Goal: Information Seeking & Learning: Learn about a topic

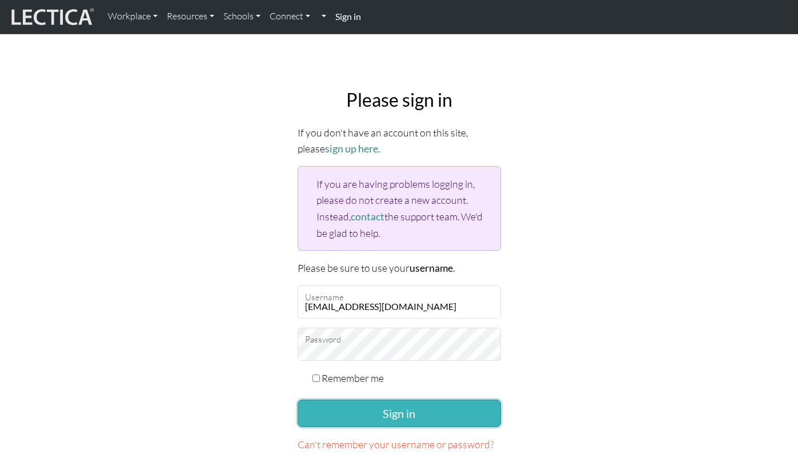
click at [332, 412] on button "Sign in" at bounding box center [398, 413] width 203 height 27
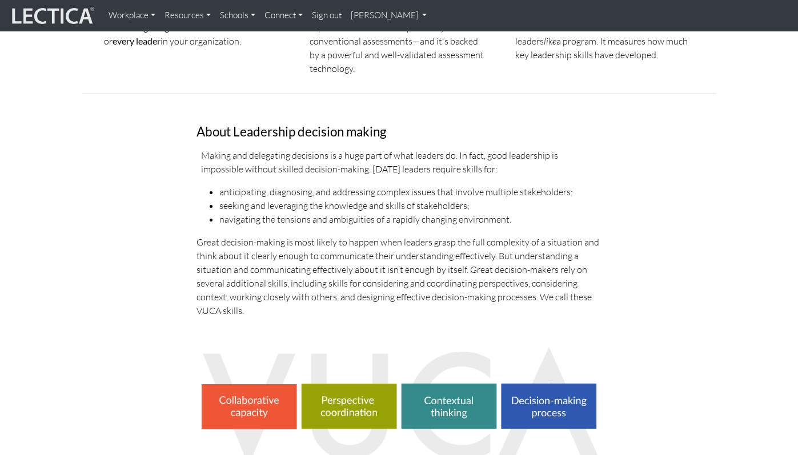
scroll to position [251, 0]
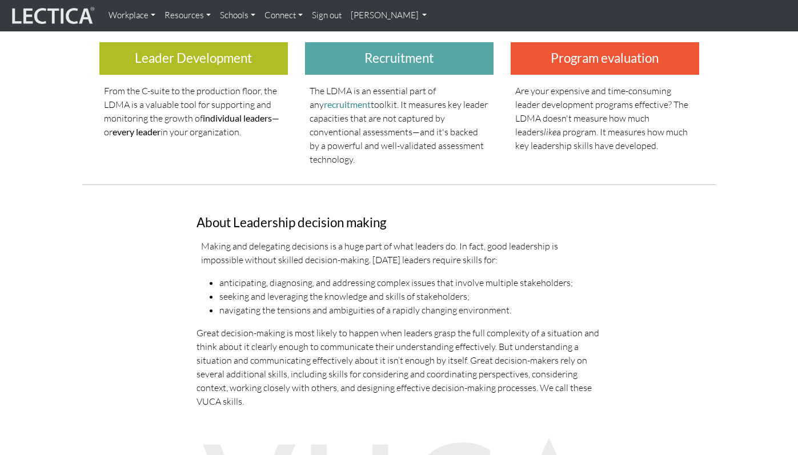
click at [360, 16] on link "[PERSON_NAME]" at bounding box center [389, 16] width 86 height 22
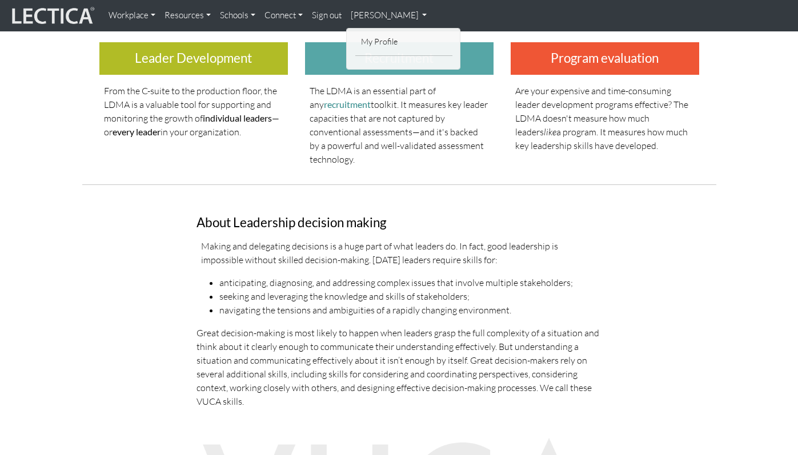
click at [332, 18] on link "Sign out" at bounding box center [326, 16] width 39 height 22
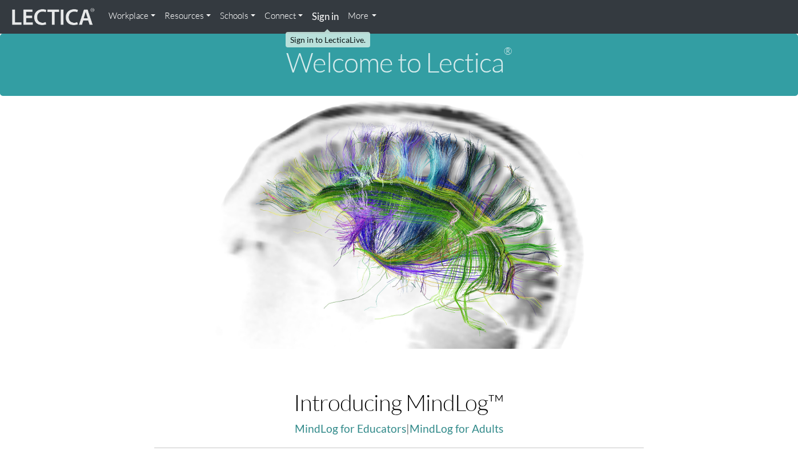
click at [332, 18] on strong "Sign in" at bounding box center [325, 16] width 27 height 12
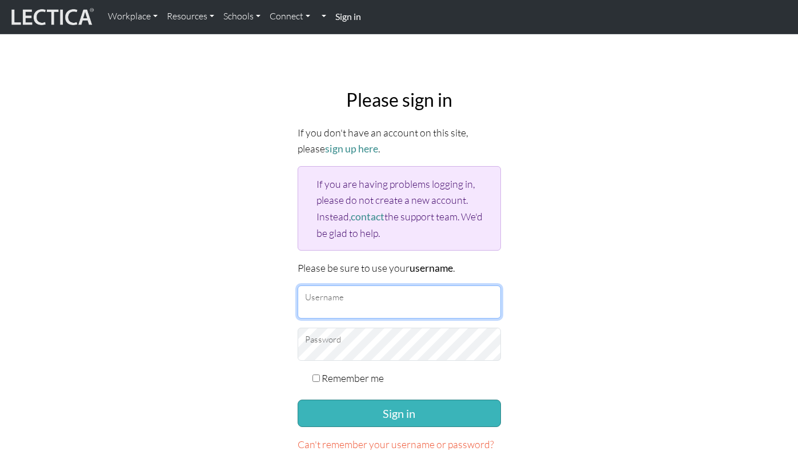
type input "fjtayk33@gmail.com"
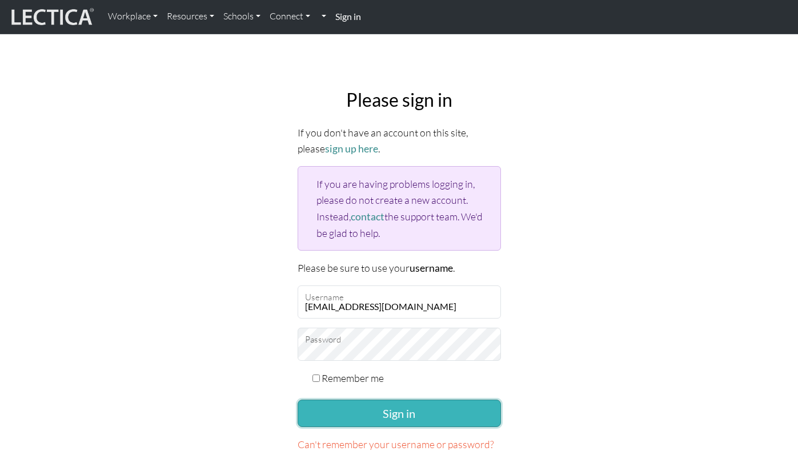
click at [370, 400] on button "Sign in" at bounding box center [398, 413] width 203 height 27
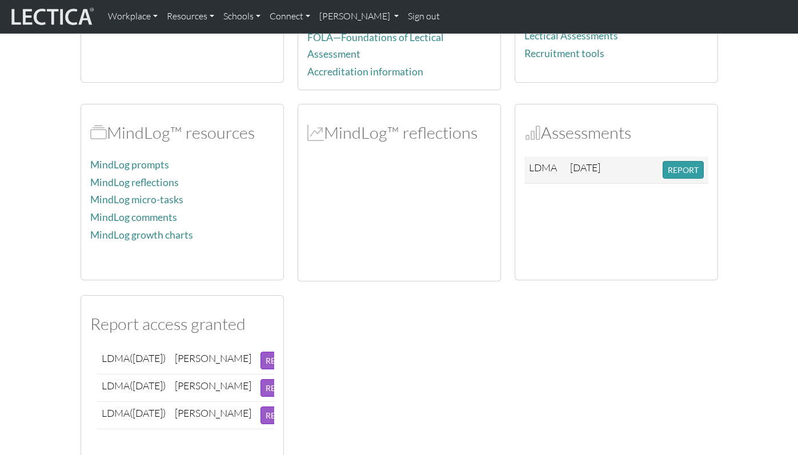
scroll to position [210, 0]
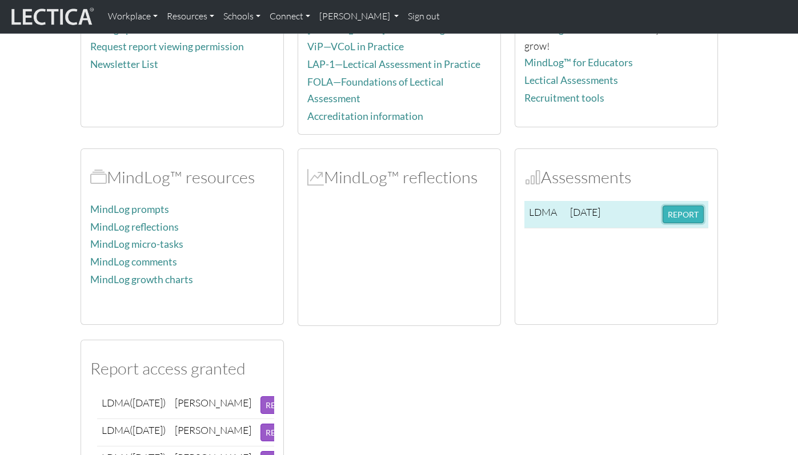
click at [689, 214] on button "REPORT" at bounding box center [682, 215] width 41 height 18
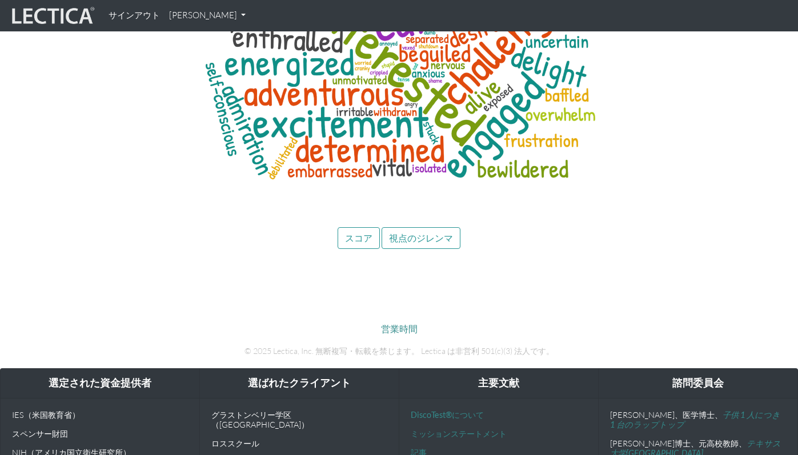
scroll to position [4647, 0]
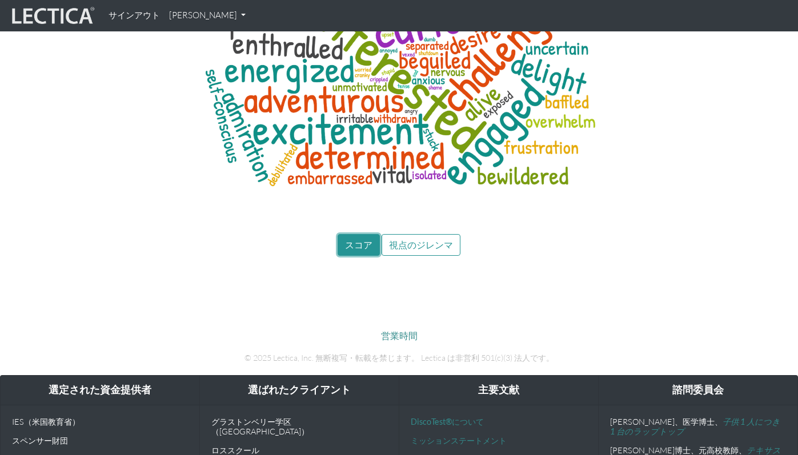
click at [349, 239] on font "スコア" at bounding box center [358, 244] width 27 height 11
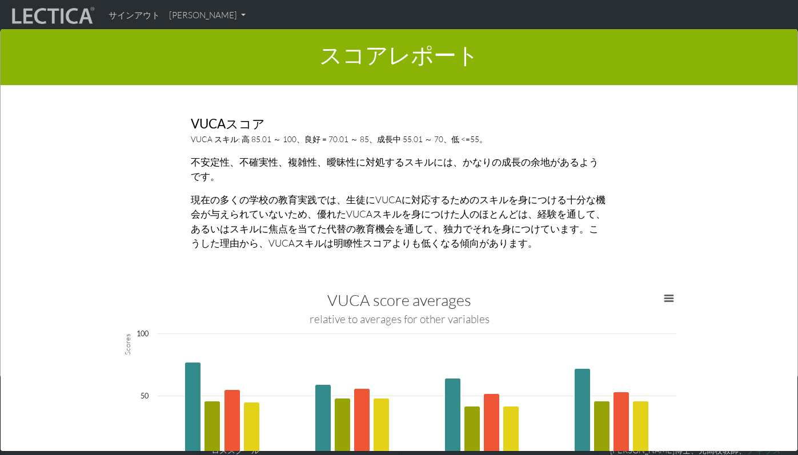
scroll to position [1917, 0]
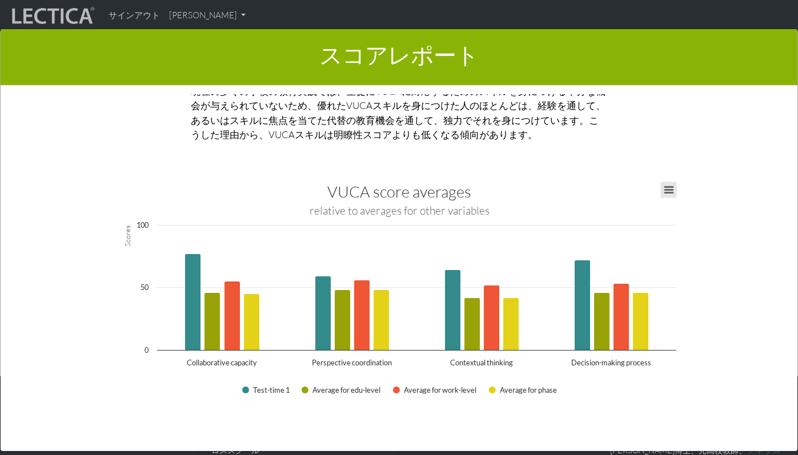
click at [667, 182] on button "チャートメニューを表示、VUCAスコアの平均" at bounding box center [669, 190] width 16 height 16
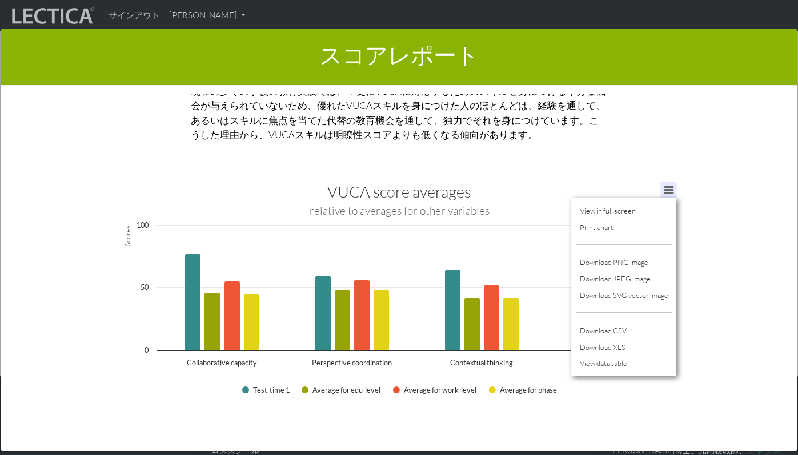
click at [706, 188] on div "レポートのこのセクションでは、LDMAスコアの結果の概要を示します。 ここでは、スコアの説明と、スコアの成長への影響に関する情報が表示されます。 スコアの限界…" at bounding box center [399, 272] width 742 height 357
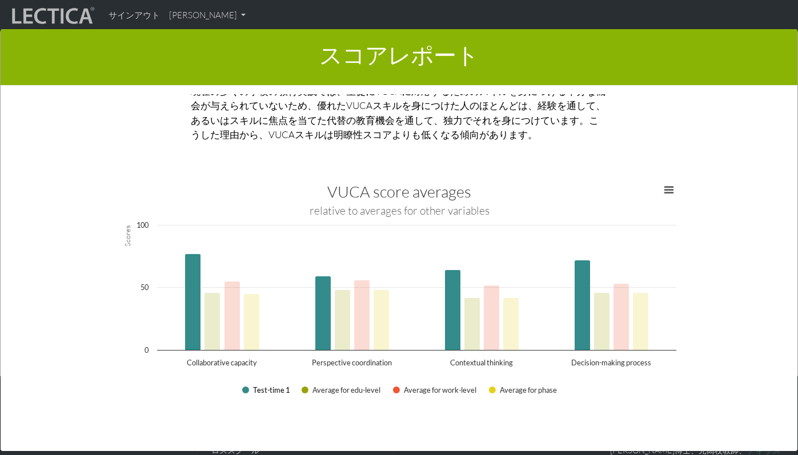
click at [267, 386] on button "テスト時間1を表示" at bounding box center [265, 390] width 47 height 9
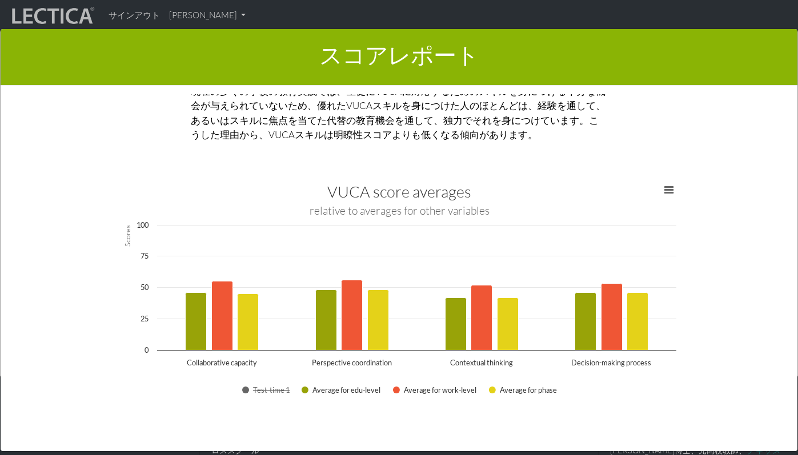
click at [267, 386] on button "テスト時間1を表示" at bounding box center [265, 390] width 47 height 9
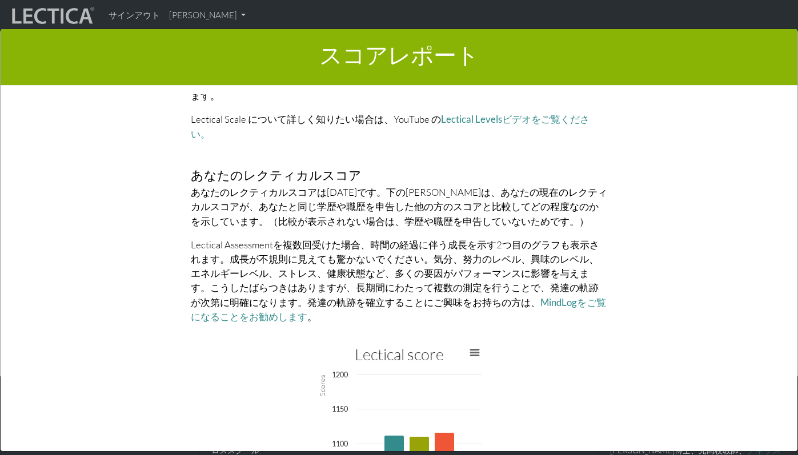
scroll to position [2530, 0]
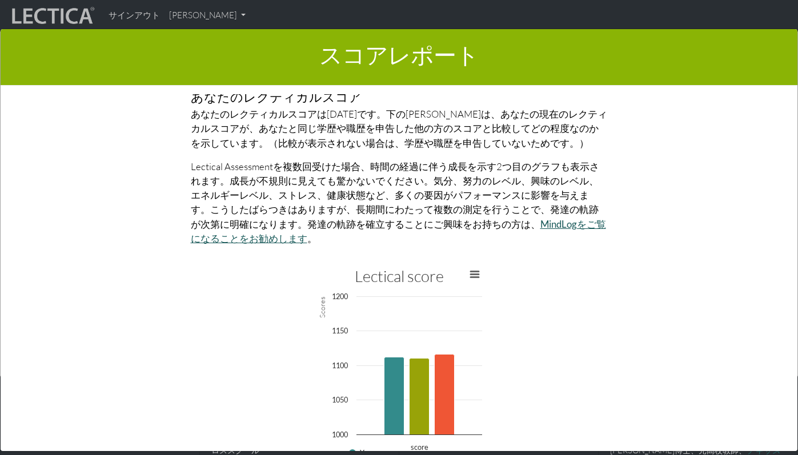
click at [498, 218] on font "MindLogをご覧になることをお勧めします" at bounding box center [398, 231] width 415 height 26
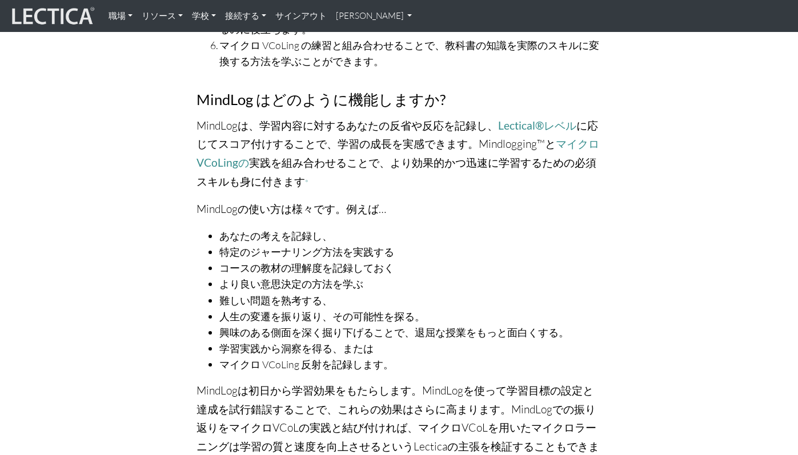
scroll to position [764, 0]
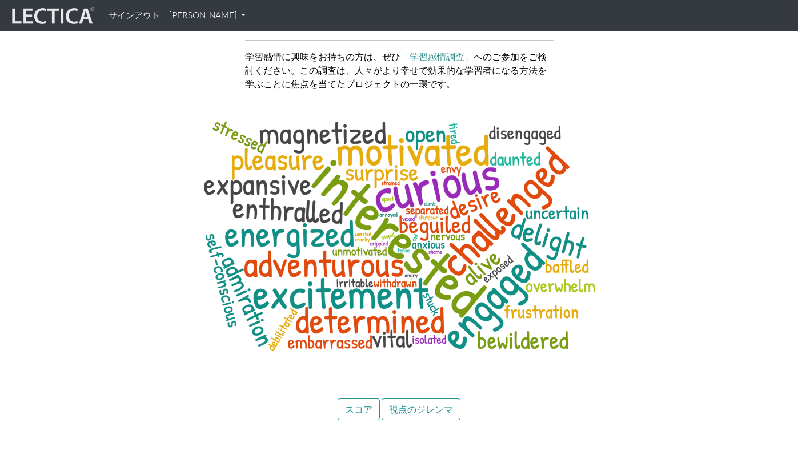
scroll to position [4654, 0]
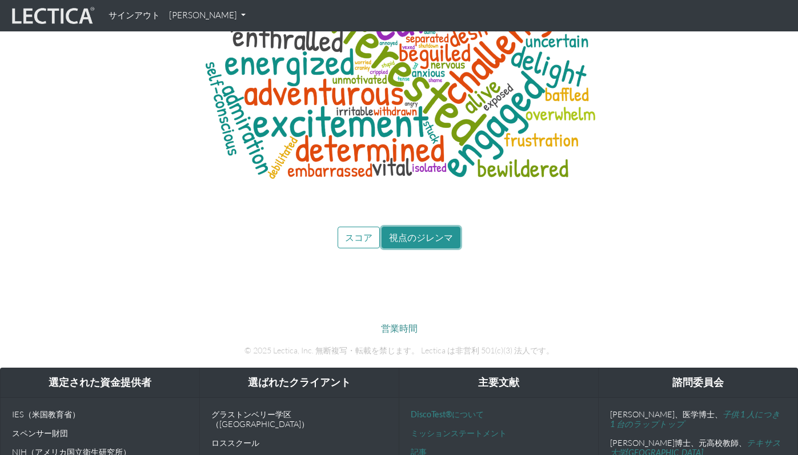
click at [409, 232] on font "視点のジレンマ" at bounding box center [421, 237] width 64 height 11
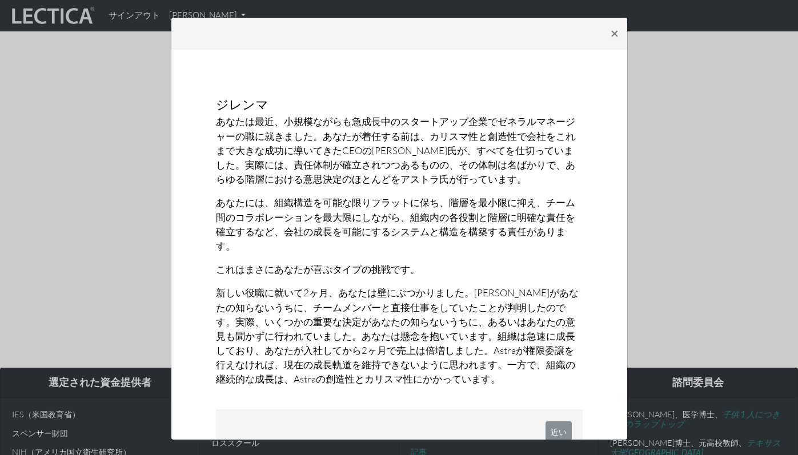
scroll to position [14, 0]
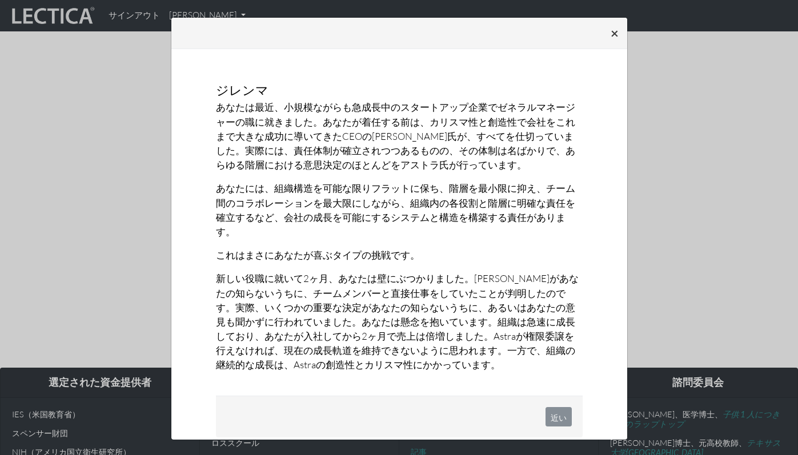
click at [611, 29] on font "×" at bounding box center [614, 33] width 8 height 17
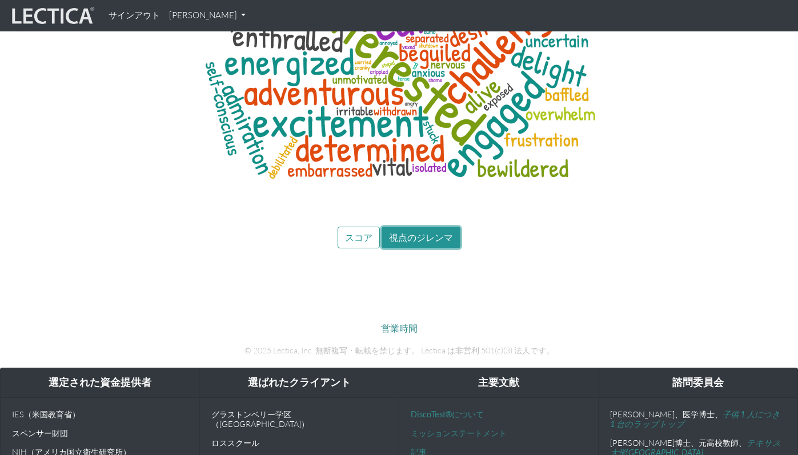
click at [409, 232] on font "視点のジレンマ" at bounding box center [421, 237] width 64 height 11
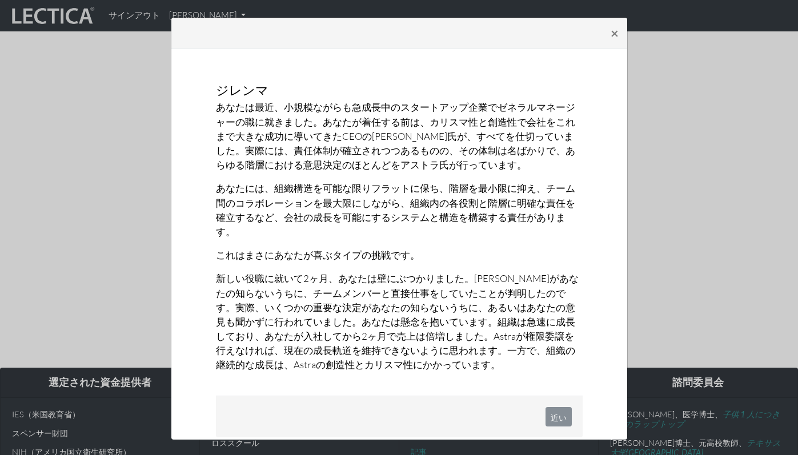
click at [652, 148] on div "× ジレンマ あなたは最近、小規模ながらも急成長中のスタートアップ企業でゼネラルマネージャーの職に就きました。あなたが着任する前は、カリスマ性と創造性で会社を…" at bounding box center [399, 227] width 798 height 455
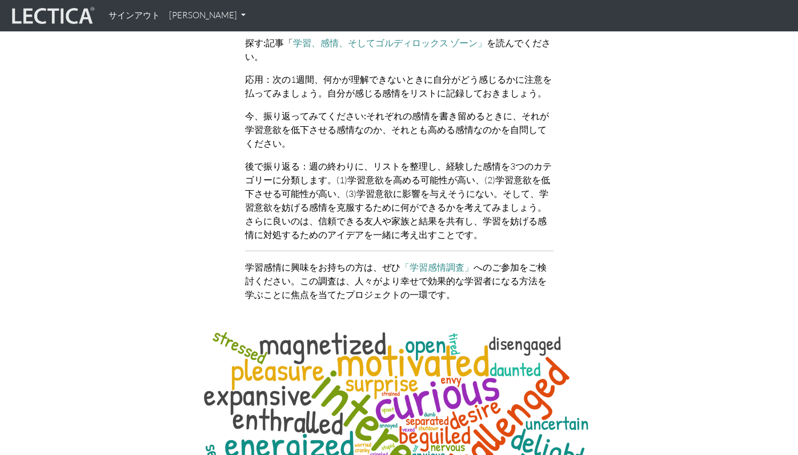
scroll to position [4635, 0]
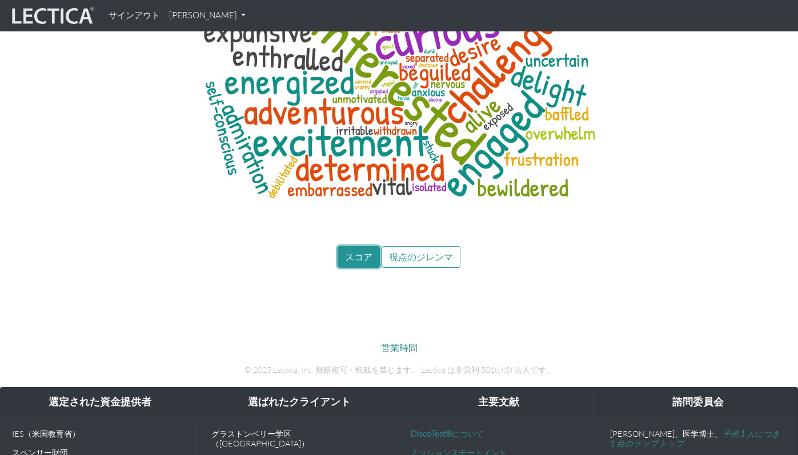
click at [351, 246] on button "スコア" at bounding box center [358, 257] width 42 height 22
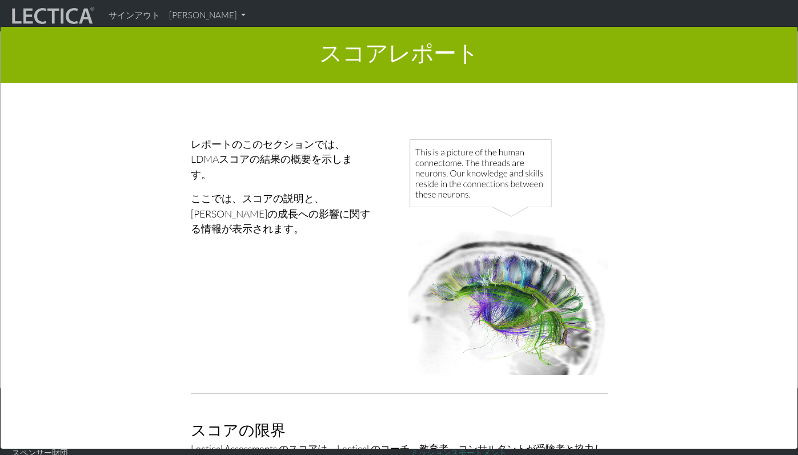
scroll to position [0, 0]
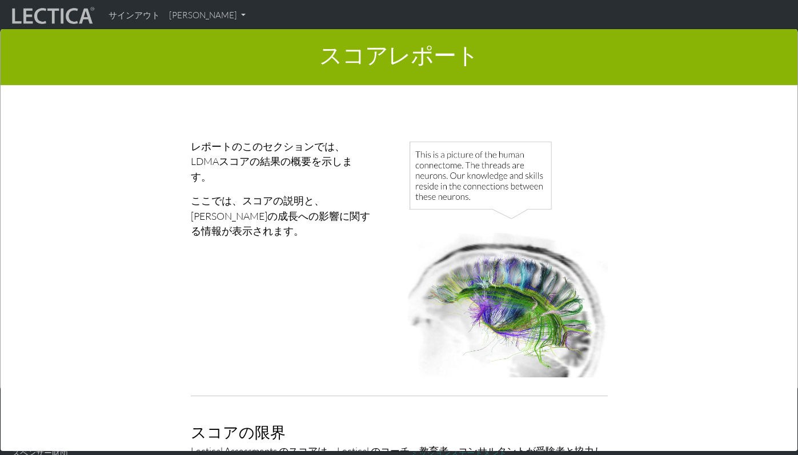
click at [198, 17] on div "スコアレポート × レポートのこのセクションでは、LDMAスコアの結果の概要を示します。 ここでは、スコアの説明と、スコアの成長への影響に関する情報が表示され…" at bounding box center [399, 238] width 798 height 455
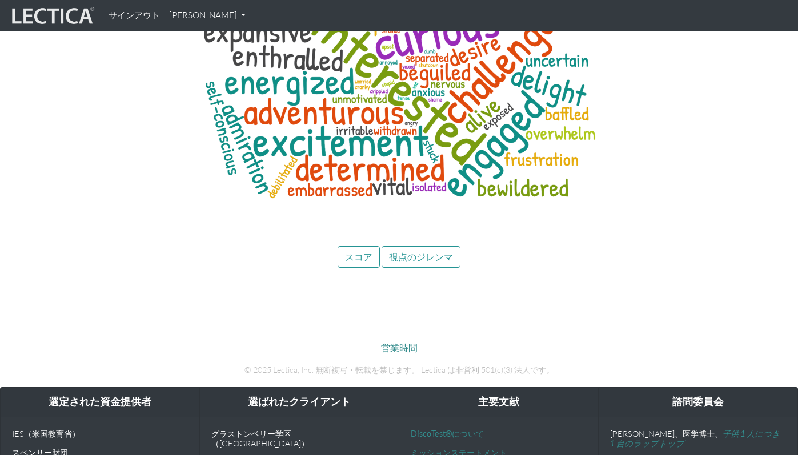
click at [198, 17] on font "[PERSON_NAME]" at bounding box center [203, 15] width 68 height 11
click at [201, 43] on font "マイプロフィール" at bounding box center [211, 42] width 64 height 10
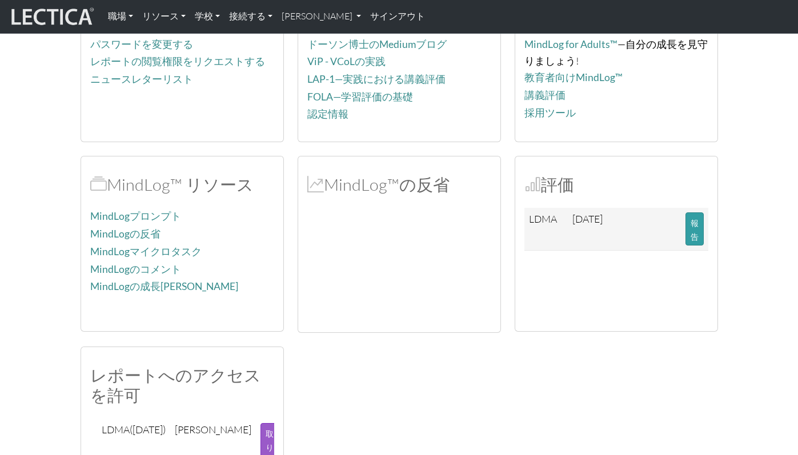
scroll to position [310, 0]
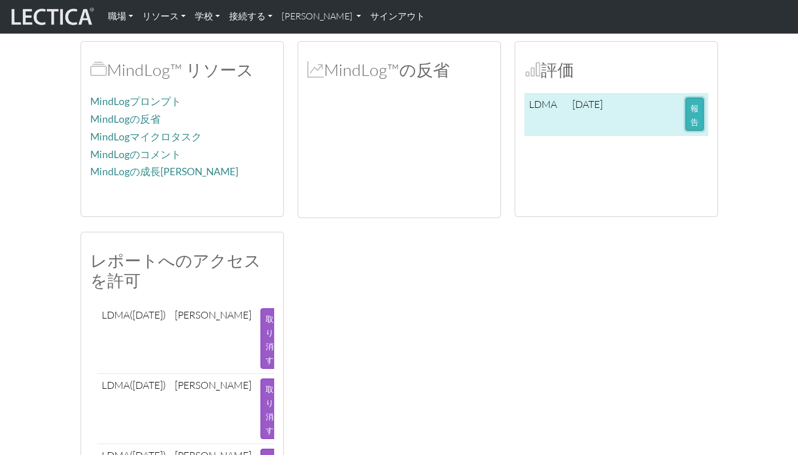
click at [699, 118] on button "報告" at bounding box center [694, 114] width 18 height 33
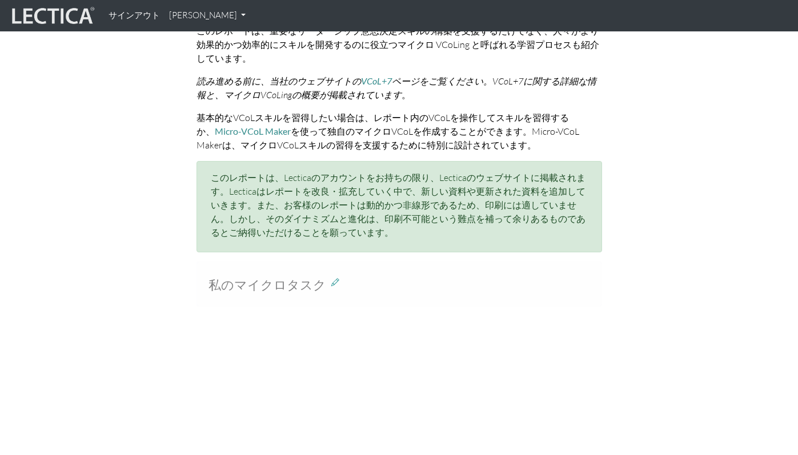
scroll to position [678, 0]
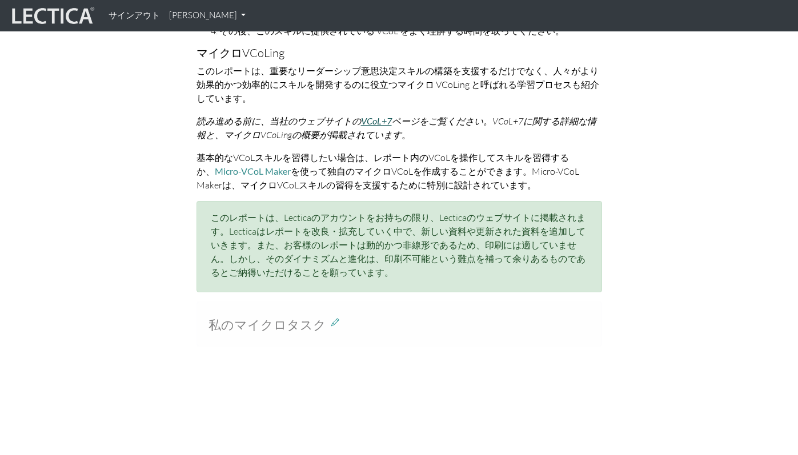
click at [372, 115] on font "VCoL+7" at bounding box center [376, 120] width 31 height 11
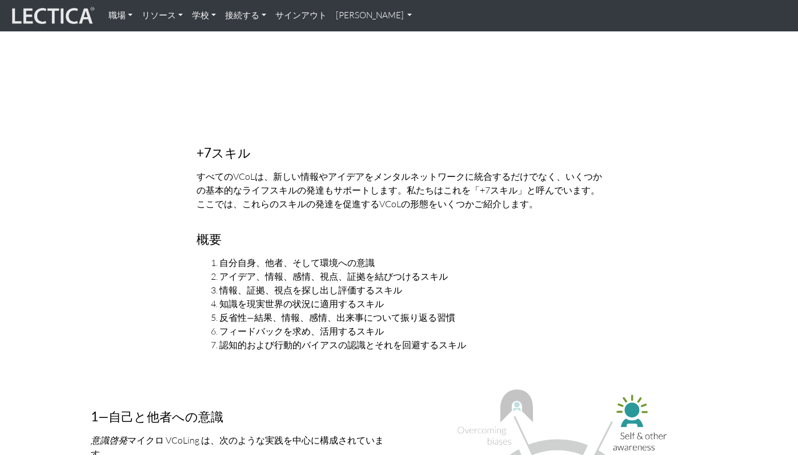
scroll to position [776, 0]
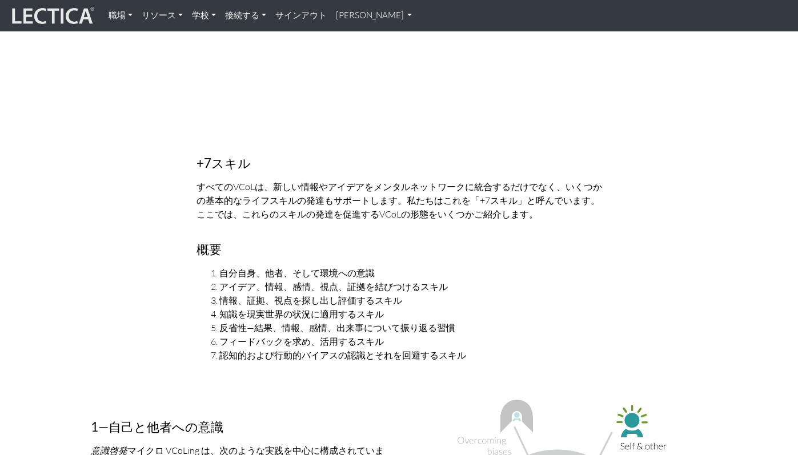
click at [360, 16] on font "[PERSON_NAME]" at bounding box center [370, 15] width 68 height 11
click at [362, 42] on font "マイプロフィール" at bounding box center [378, 42] width 64 height 10
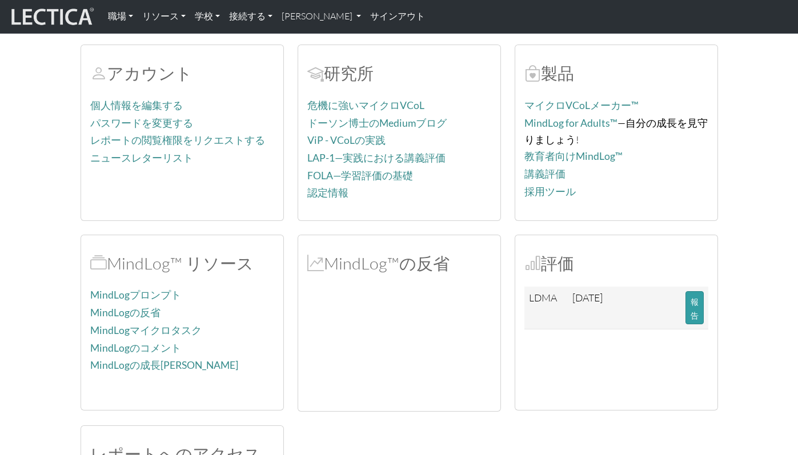
scroll to position [265, 0]
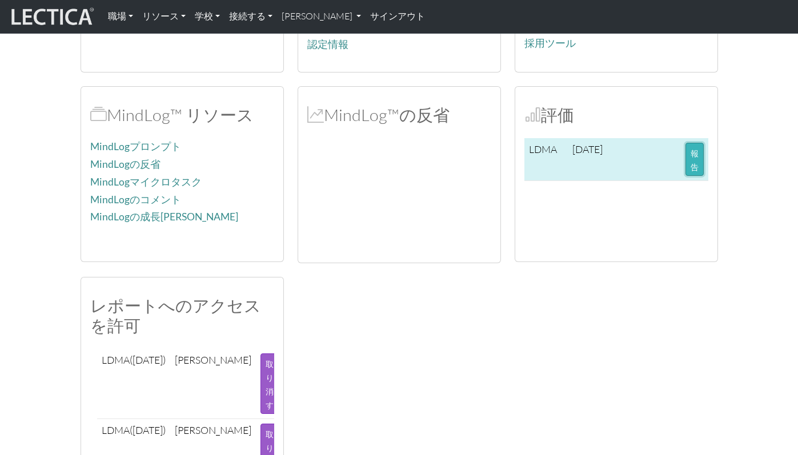
click at [698, 159] on button "報告" at bounding box center [694, 159] width 18 height 33
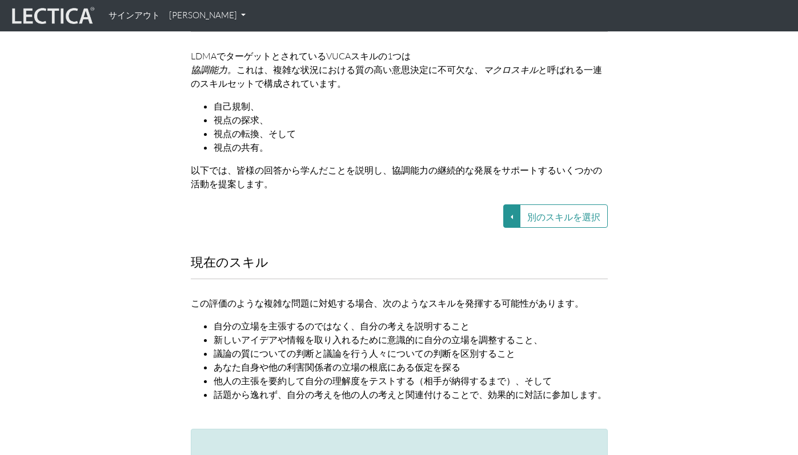
scroll to position [1333, 0]
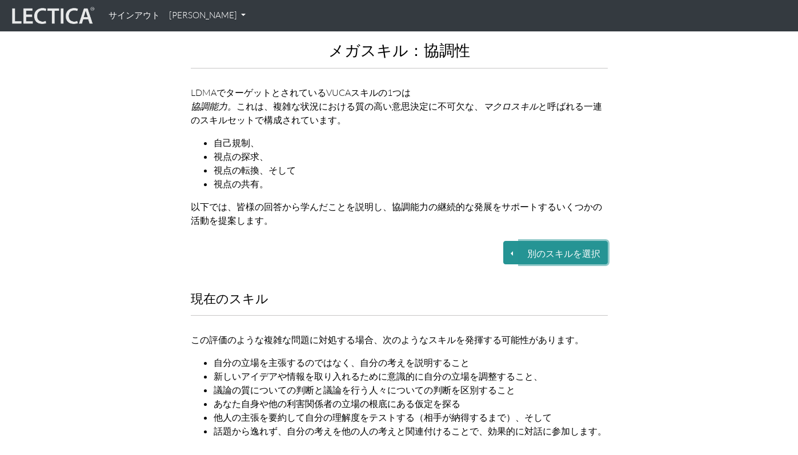
click at [524, 241] on button "別のスキルを選択" at bounding box center [564, 252] width 88 height 23
click at [541, 248] on font "別のスキルを選択" at bounding box center [563, 253] width 73 height 11
click at [510, 241] on button "別のスキルを選択" at bounding box center [511, 252] width 17 height 23
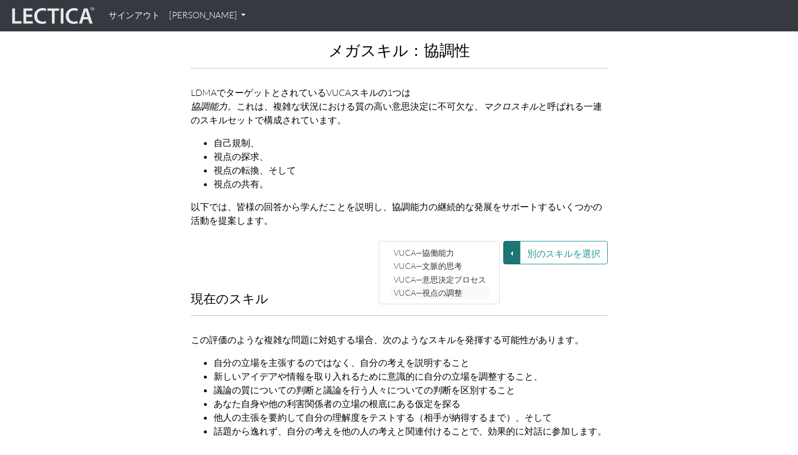
click at [442, 288] on font "VUCA—視点の調整" at bounding box center [427, 293] width 69 height 10
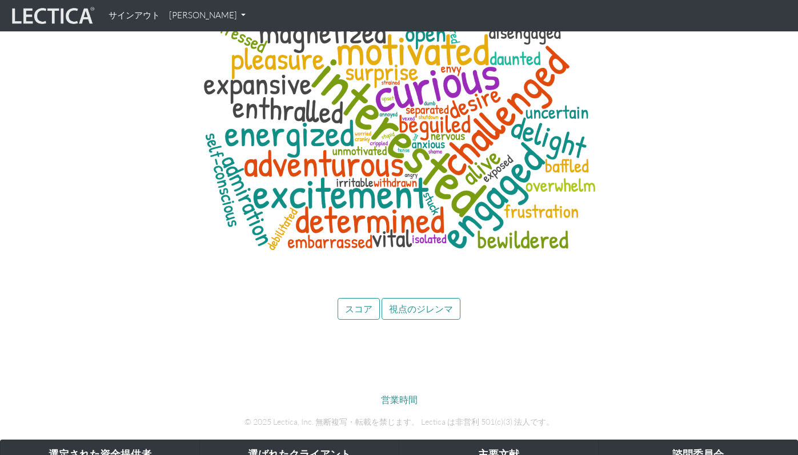
scroll to position [4680, 0]
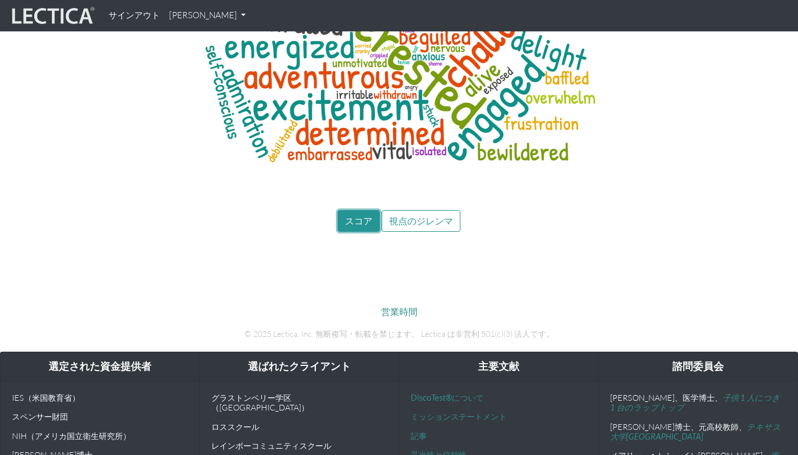
click at [352, 215] on font "スコア" at bounding box center [358, 220] width 27 height 11
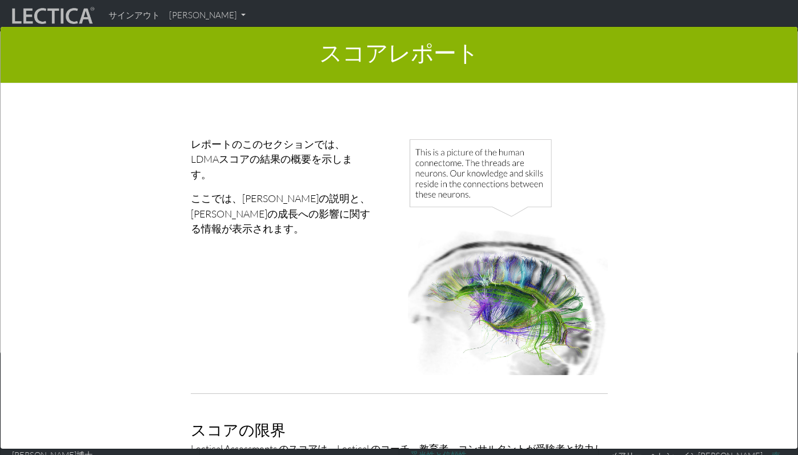
scroll to position [0, 0]
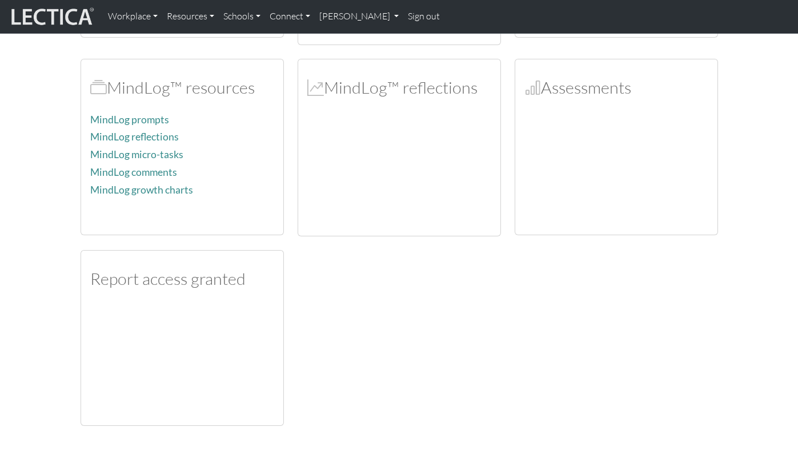
scroll to position [265, 0]
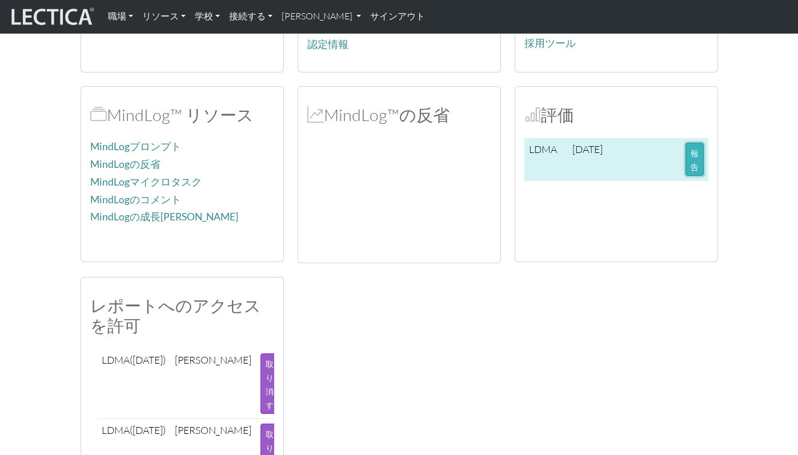
click at [699, 162] on button "報告" at bounding box center [694, 159] width 18 height 33
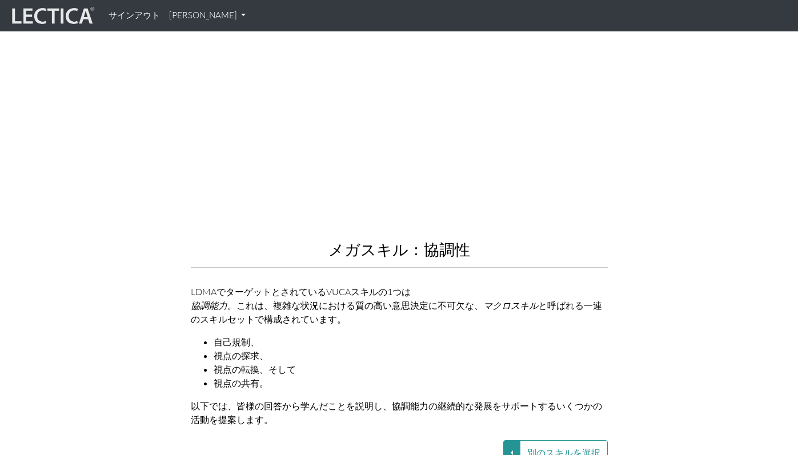
scroll to position [1093, 0]
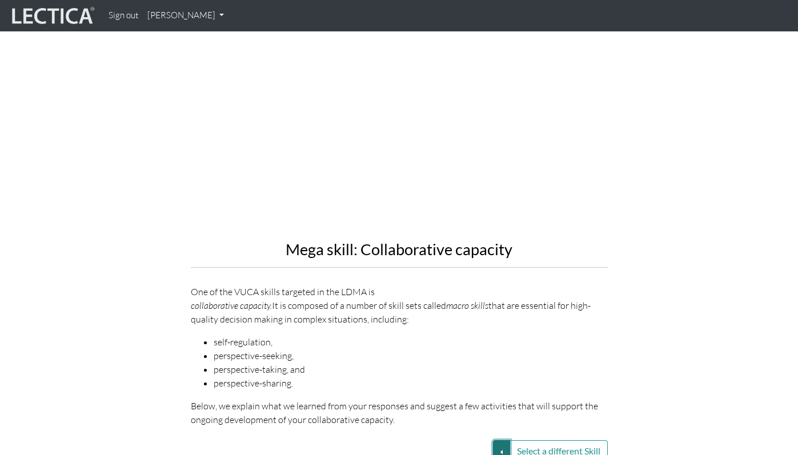
click at [505, 440] on button "Select a different Skill" at bounding box center [501, 451] width 17 height 22
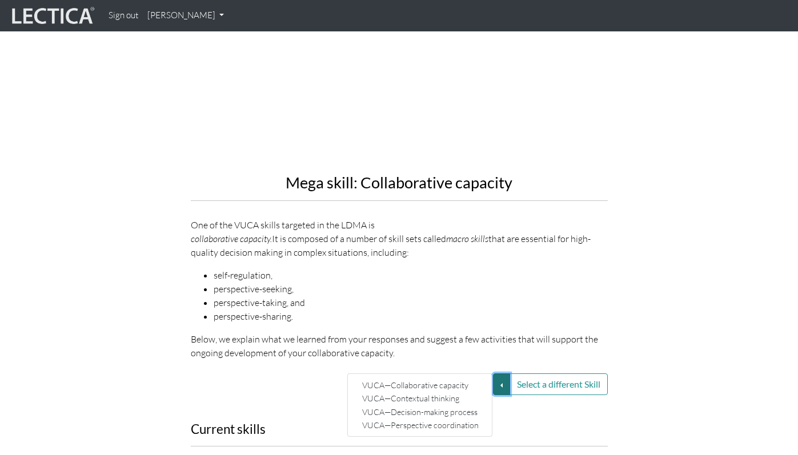
scroll to position [1251, 0]
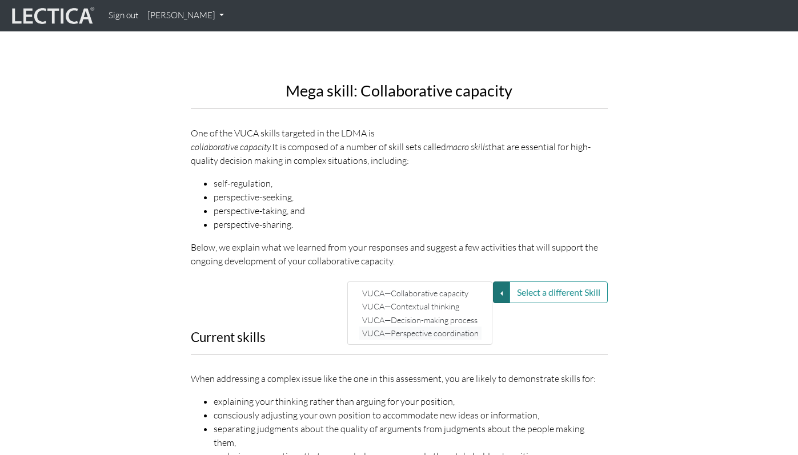
click at [428, 327] on link "VUCA—Perspective coordination" at bounding box center [420, 333] width 122 height 13
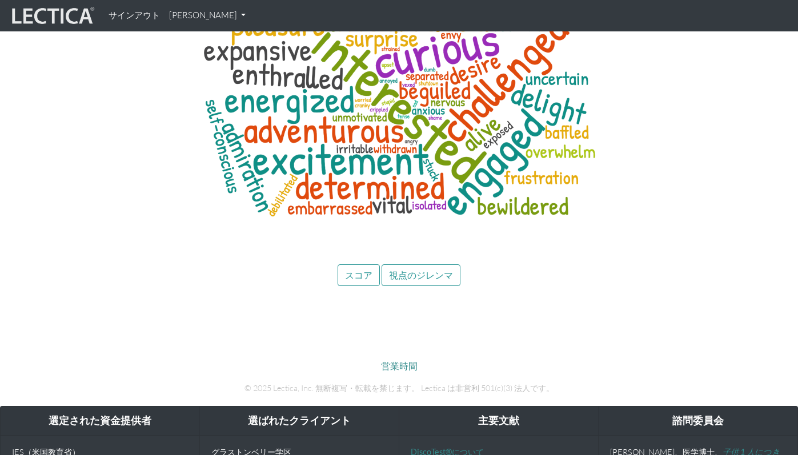
scroll to position [4689, 0]
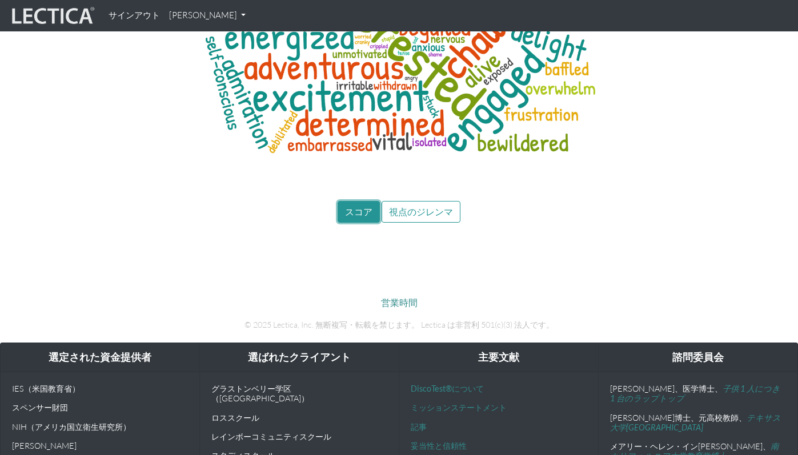
click at [363, 206] on font "スコア" at bounding box center [358, 211] width 27 height 11
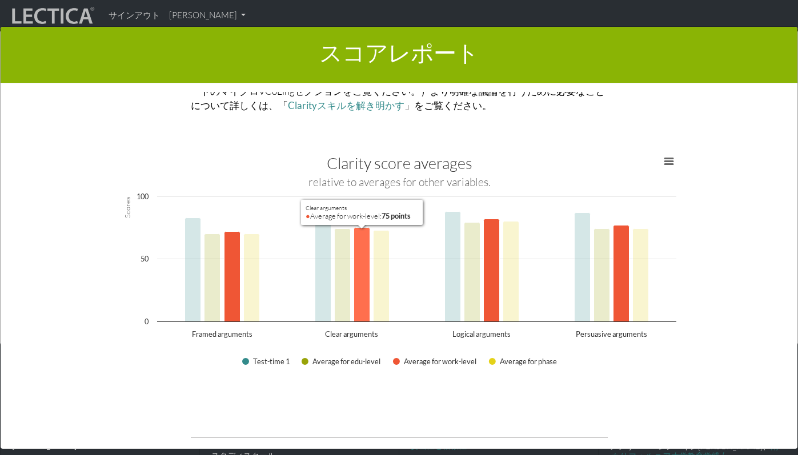
scroll to position [1286, 0]
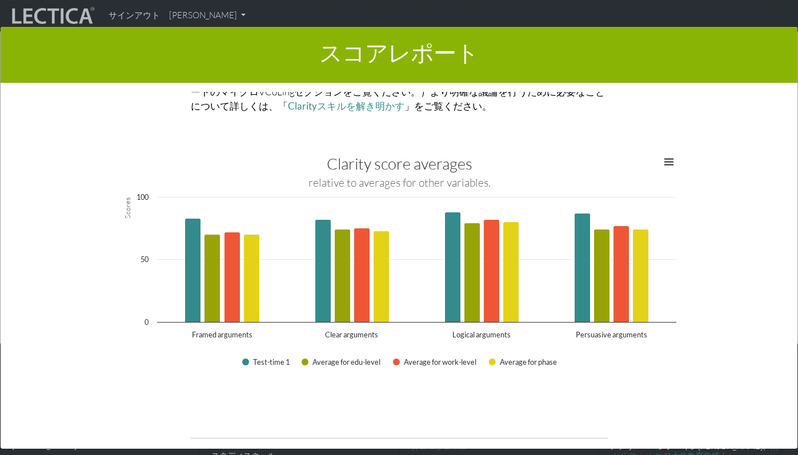
click at [320, 332] on rect "インタラクティブチャート" at bounding box center [399, 265] width 566 height 228
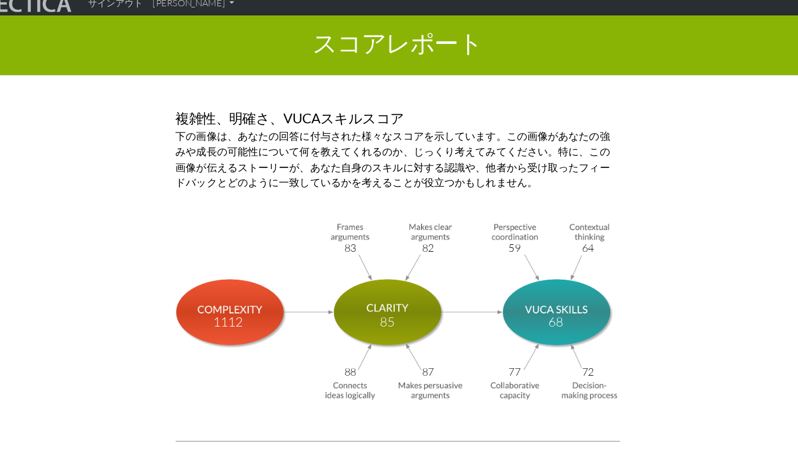
scroll to position [3690, 0]
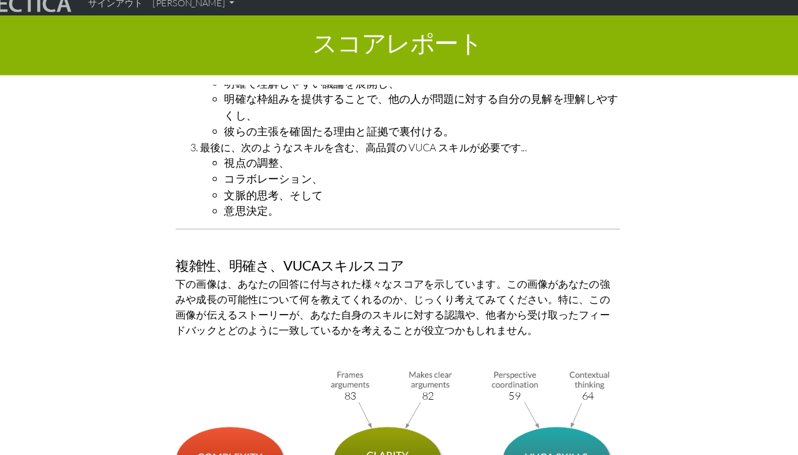
click at [60, 21] on div "スコアレポート × レポートのこのセクションでは、LDMAスコアの結果の概要を示します。 ここでは、スコアの説明と、[PERSON_NAME]の成長への影響に…" at bounding box center [399, 238] width 798 height 455
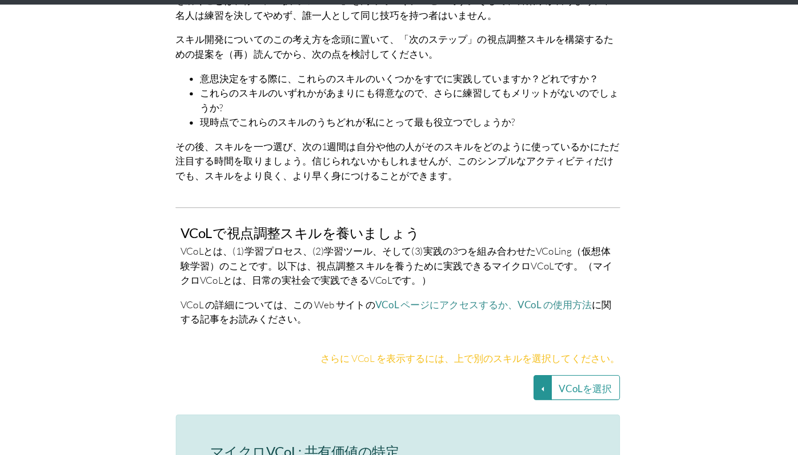
scroll to position [2225, 0]
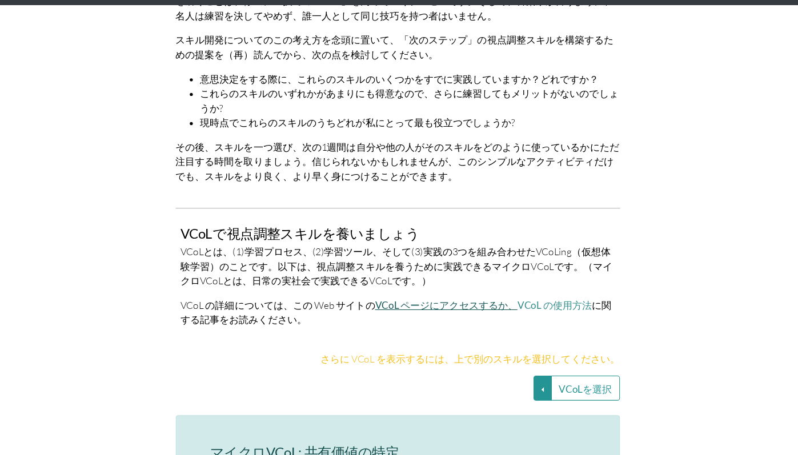
click at [418, 308] on font "VCoL ページにアクセスするか、" at bounding box center [445, 313] width 134 height 11
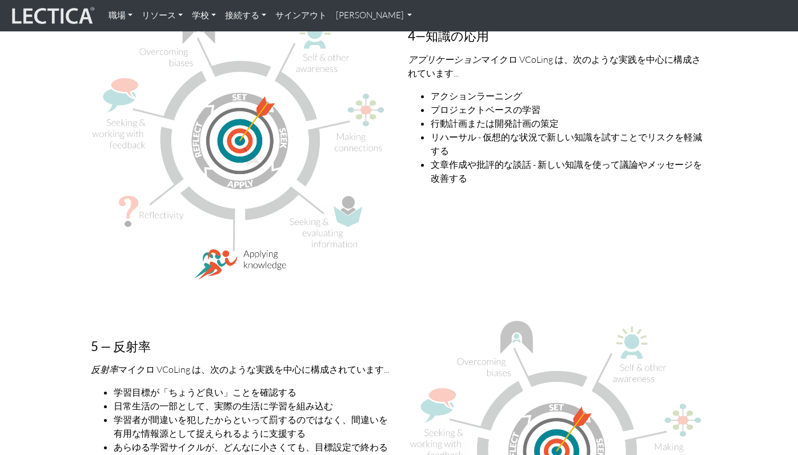
scroll to position [2094, 0]
click at [357, 13] on font "[PERSON_NAME]" at bounding box center [370, 15] width 68 height 11
click at [369, 37] on font "マイプロフィール" at bounding box center [378, 42] width 64 height 10
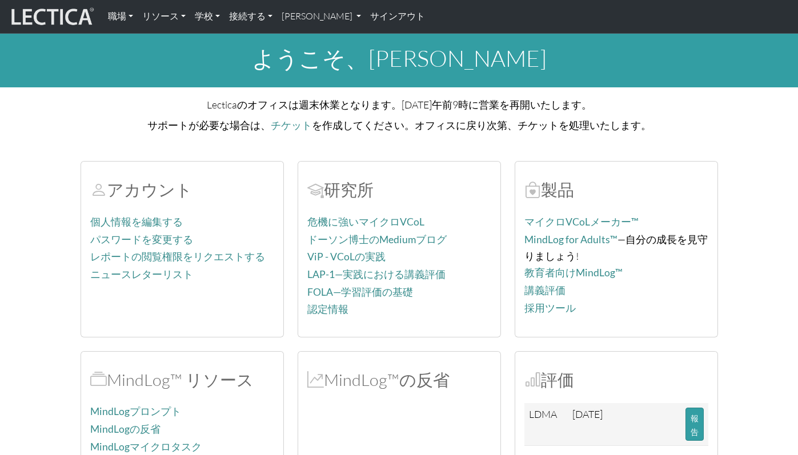
scroll to position [47, 0]
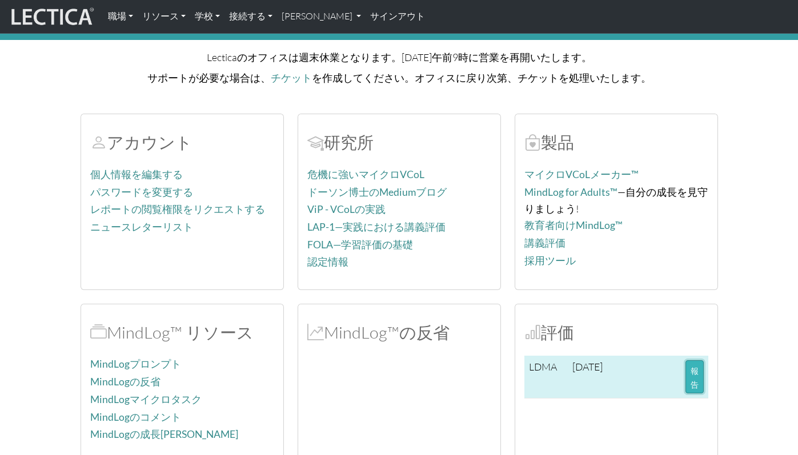
click at [699, 381] on button "報告" at bounding box center [694, 376] width 18 height 33
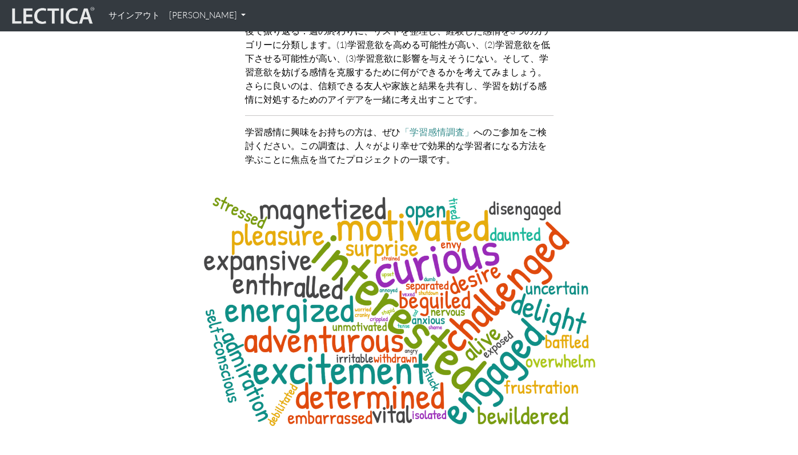
scroll to position [4758, 0]
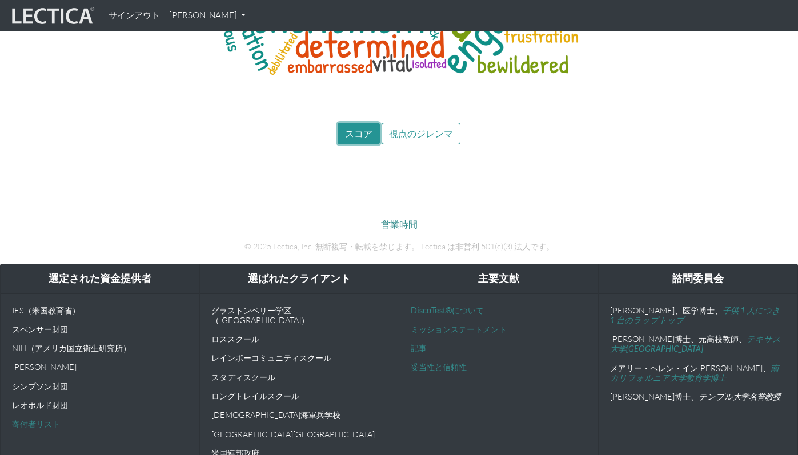
click at [352, 126] on button "スコア" at bounding box center [358, 134] width 42 height 22
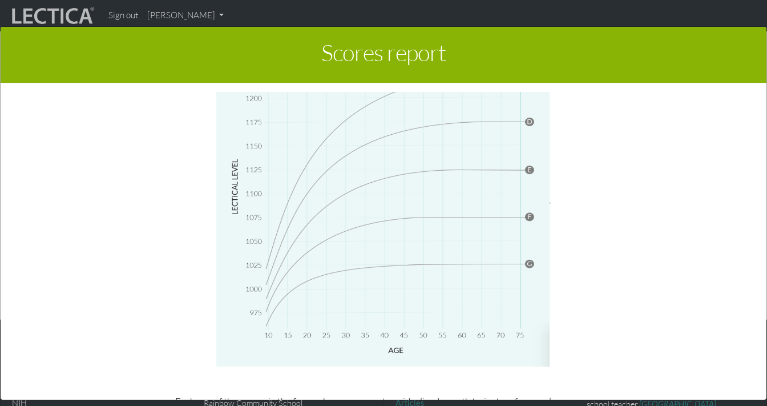
scroll to position [4427, 0]
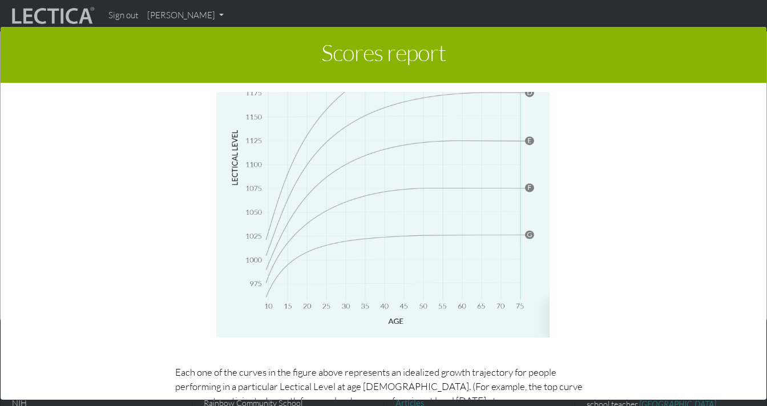
click at [170, 17] on div "Scores report × This section of your report presents a summary of LDMA score re…" at bounding box center [383, 214] width 767 height 406
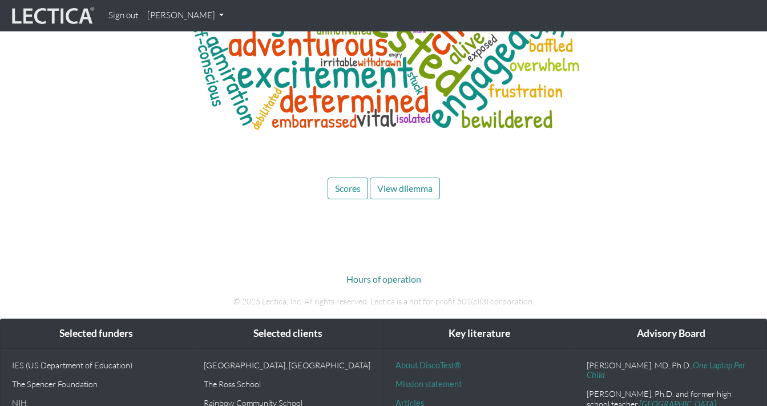
click at [174, 21] on link "[PERSON_NAME]" at bounding box center [186, 16] width 86 height 22
click at [180, 40] on link "My Profile" at bounding box center [200, 42] width 91 height 14
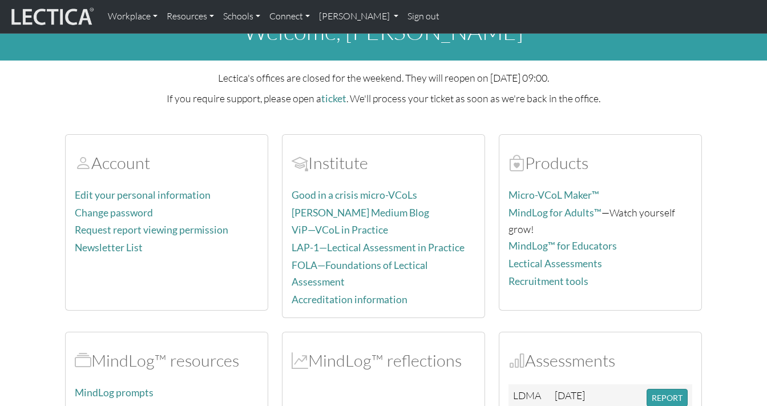
scroll to position [108, 0]
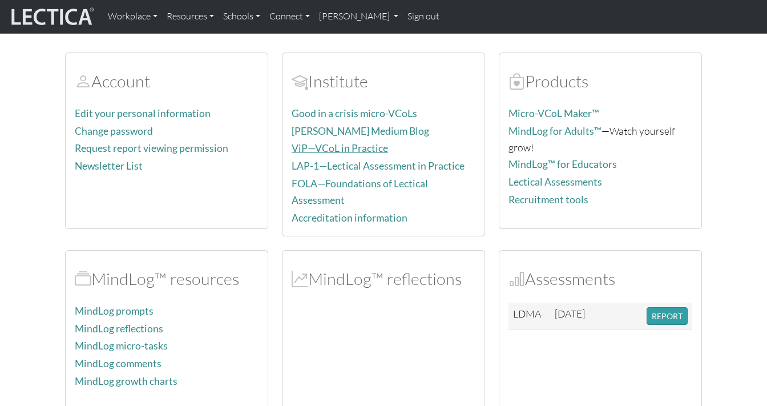
click at [373, 146] on link "ViP—VCoL in Practice" at bounding box center [340, 148] width 96 height 12
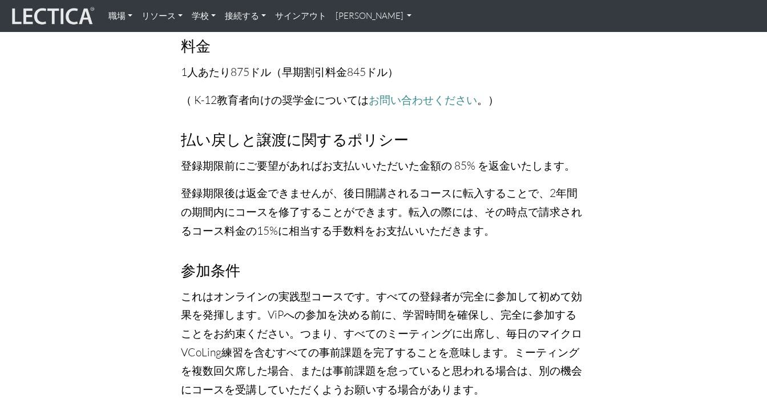
scroll to position [3745, 0]
